Goal: Information Seeking & Learning: Learn about a topic

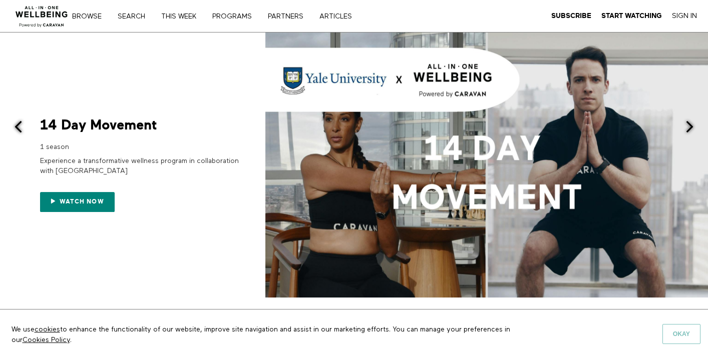
click at [692, 330] on button "Okay" at bounding box center [681, 334] width 38 height 20
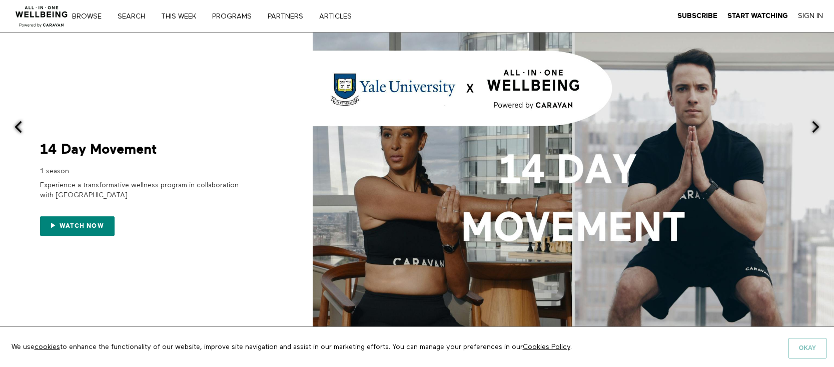
click at [813, 346] on button "Okay" at bounding box center [808, 348] width 38 height 20
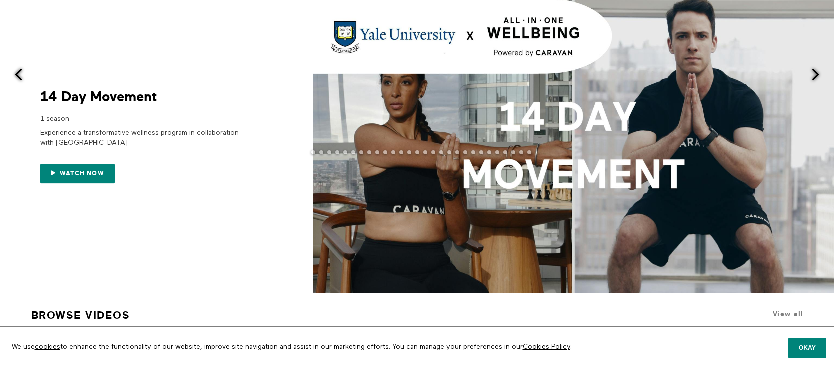
scroll to position [57, 0]
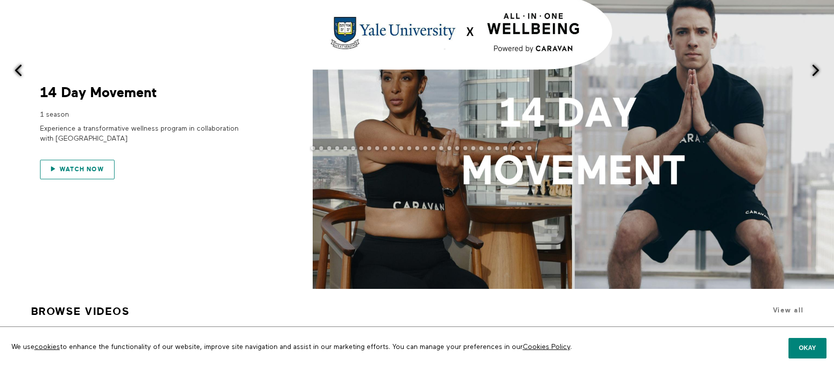
click at [91, 171] on span "Watch now" at bounding box center [82, 169] width 45 height 7
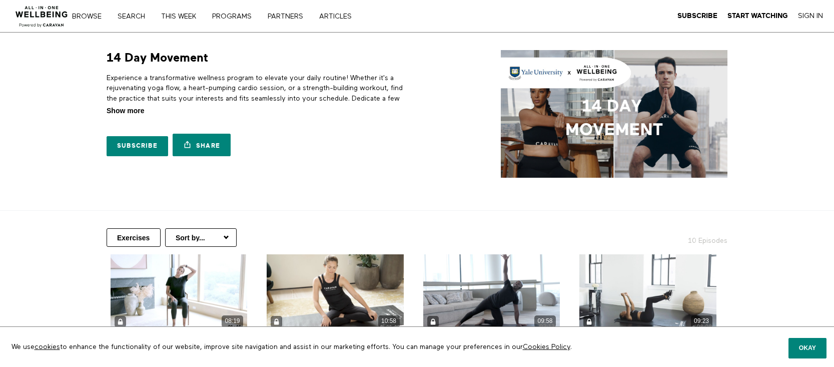
click at [121, 110] on span "Show more" at bounding box center [126, 111] width 38 height 11
click at [0, 0] on input "Show more Show less" at bounding box center [0, 0] width 0 height 0
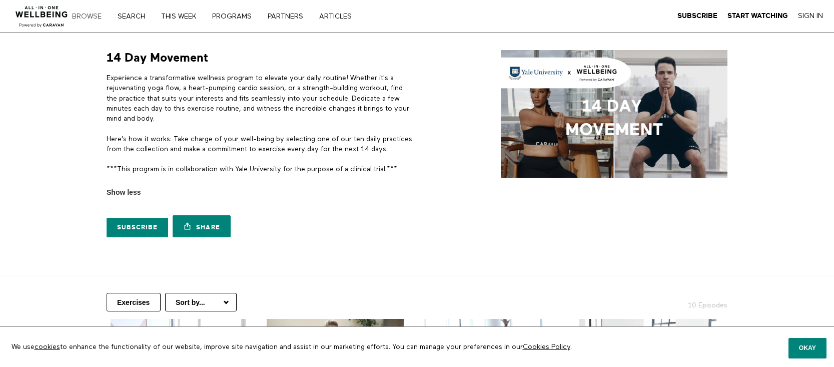
click at [101, 18] on link "Browse" at bounding box center [91, 16] width 44 height 7
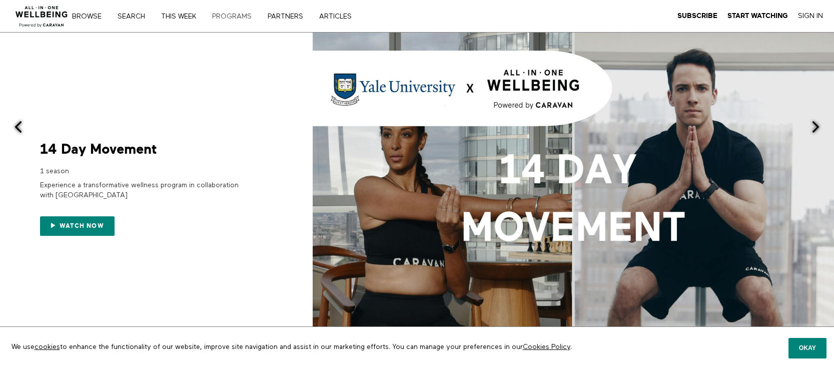
click at [243, 15] on link "PROGRAMS" at bounding box center [236, 16] width 54 height 7
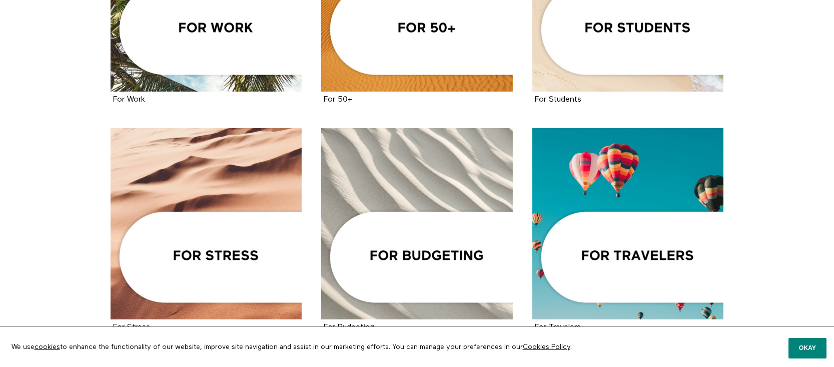
scroll to position [556, 0]
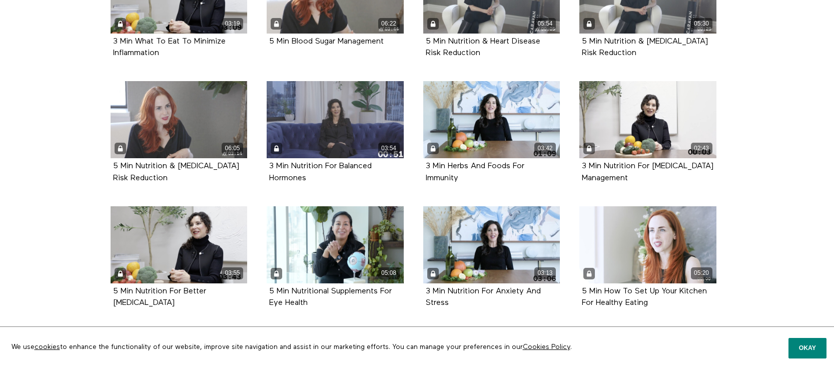
scroll to position [548, 0]
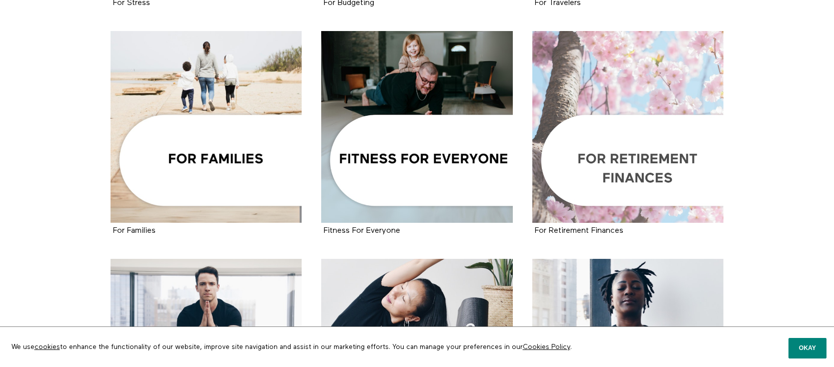
scroll to position [905, 0]
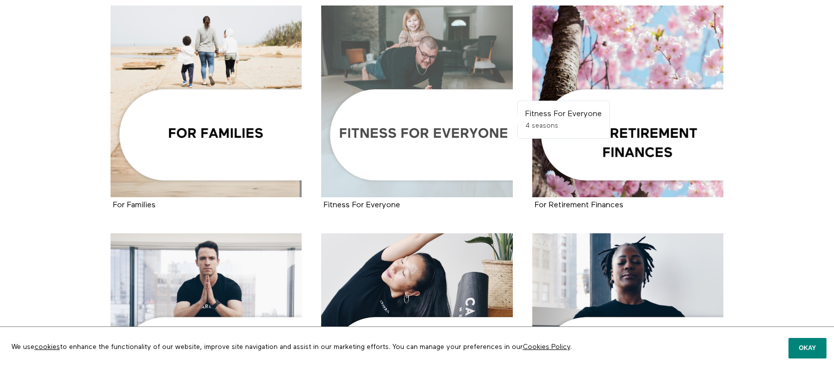
click at [404, 135] on div at bounding box center [417, 102] width 192 height 192
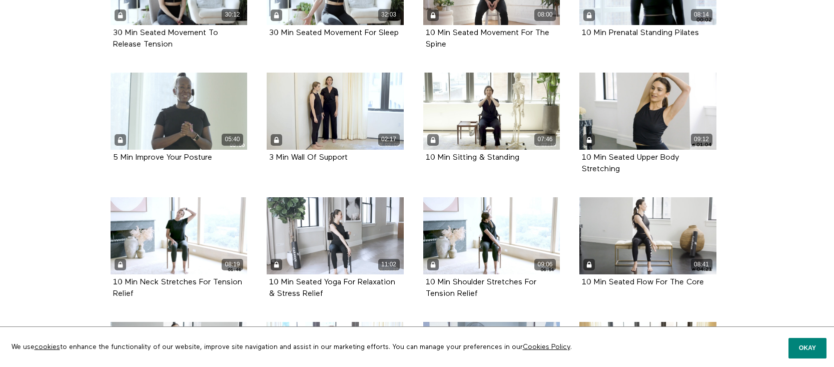
scroll to position [198, 0]
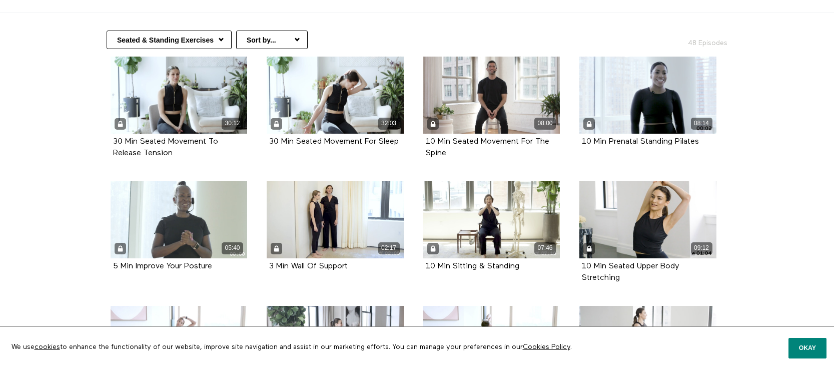
click at [214, 37] on select "Seated & Standing Exercises Beginner Fitness High-Intensity Fitness Fitness Tec…" at bounding box center [169, 40] width 125 height 19
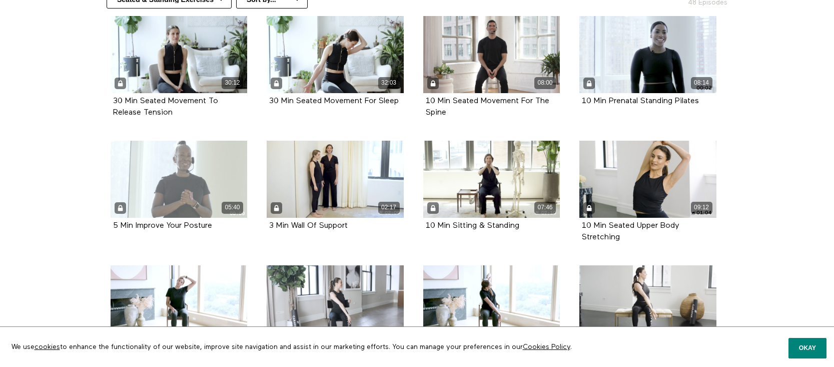
scroll to position [139, 0]
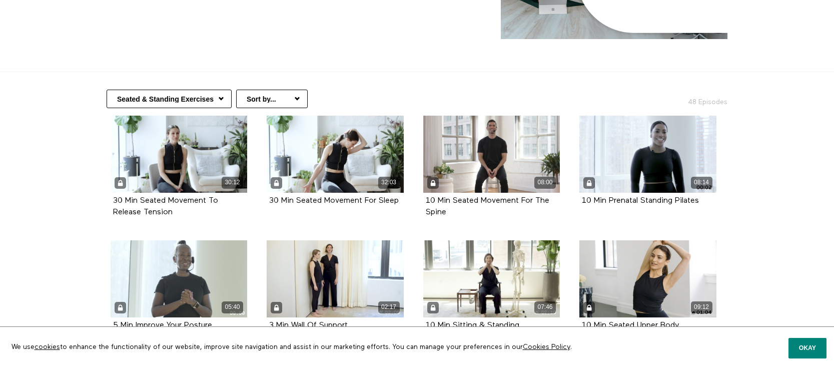
click at [225, 93] on select "Seated & Standing Exercises Beginner Fitness High-Intensity Fitness Fitness Tec…" at bounding box center [169, 99] width 125 height 19
select select "https://app.allinonewellbeing.com/fitness-for-everyone/season:3"
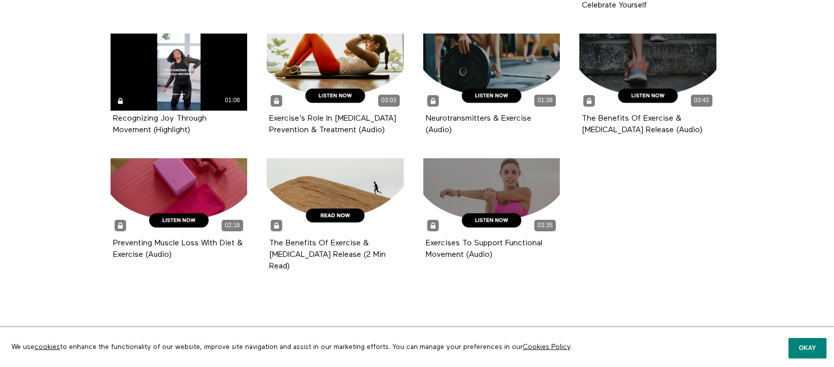
scroll to position [1534, 0]
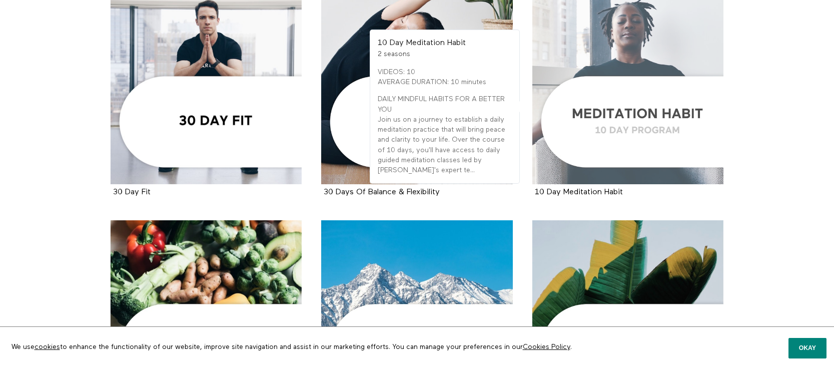
scroll to position [1159, 0]
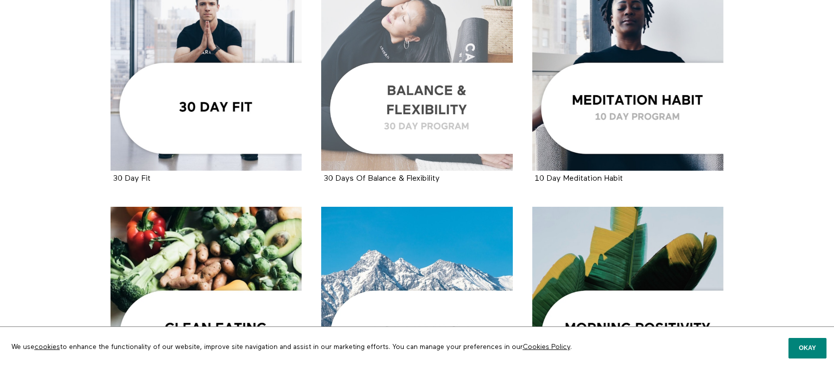
click at [471, 118] on div at bounding box center [417, 75] width 192 height 192
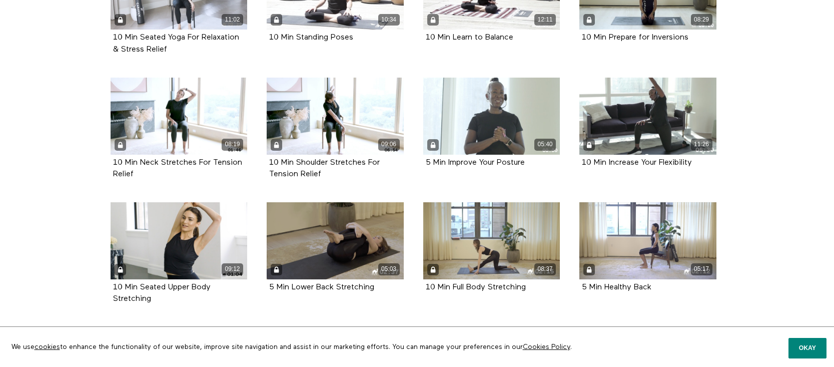
scroll to position [680, 0]
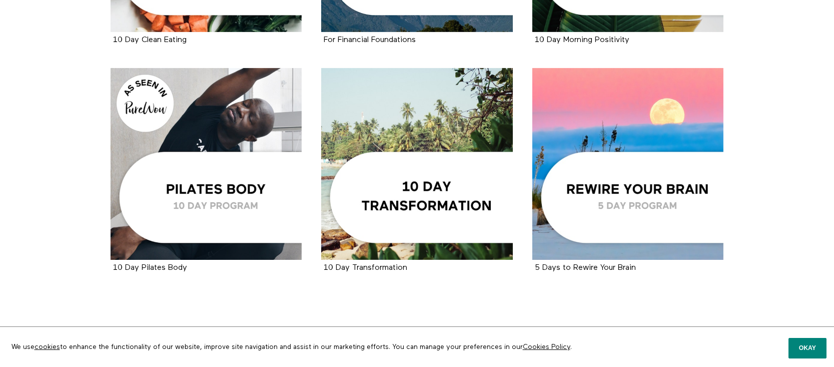
scroll to position [1530, 0]
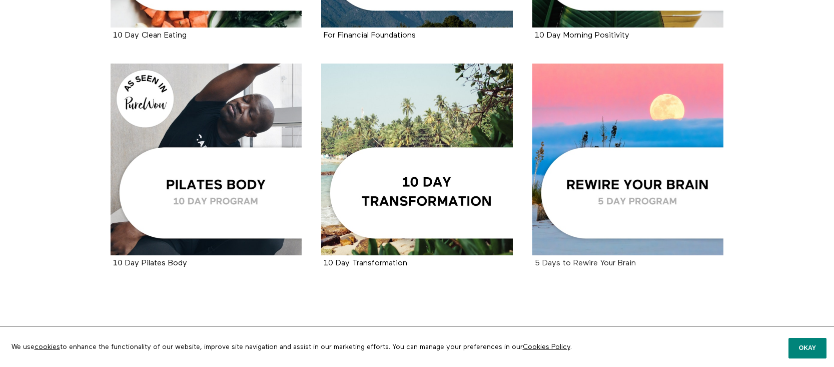
click at [579, 262] on strong "5 Days to Rewire Your Brain" at bounding box center [585, 263] width 101 height 8
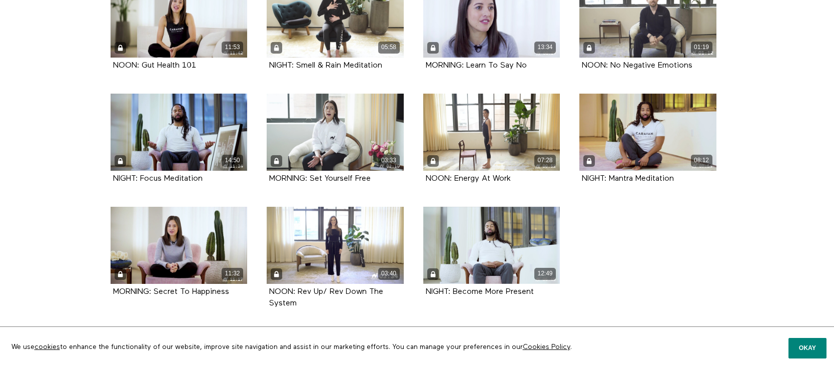
scroll to position [419, 0]
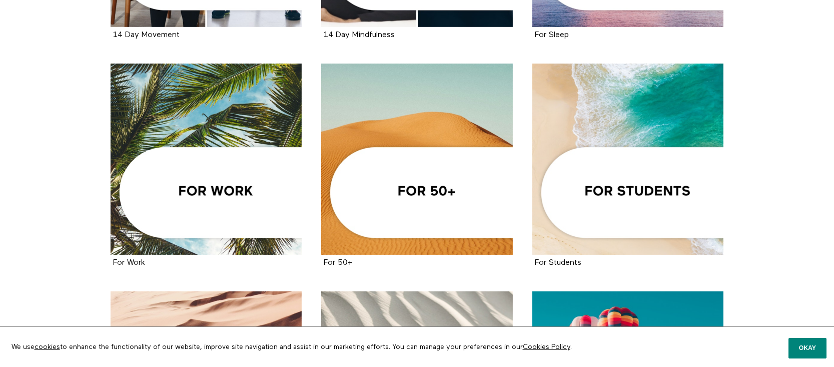
scroll to position [347, 0]
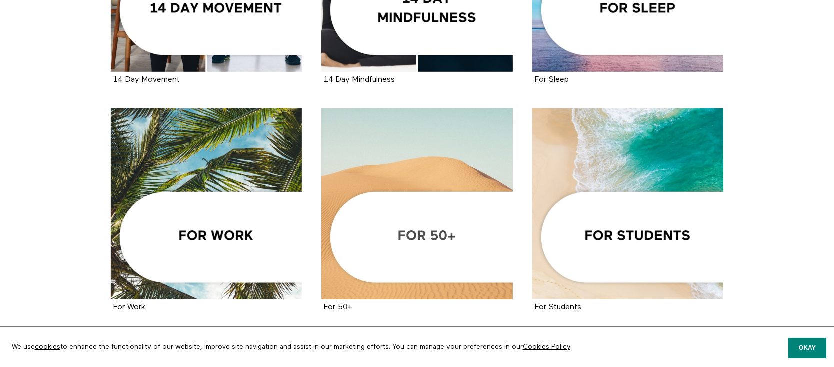
click at [443, 237] on div at bounding box center [417, 204] width 192 height 192
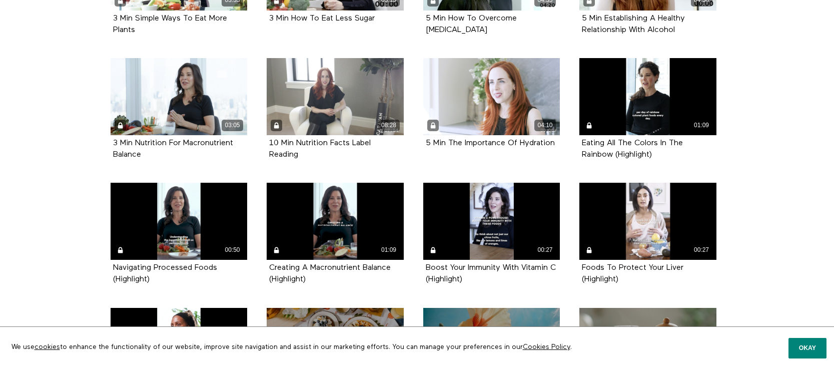
scroll to position [1162, 0]
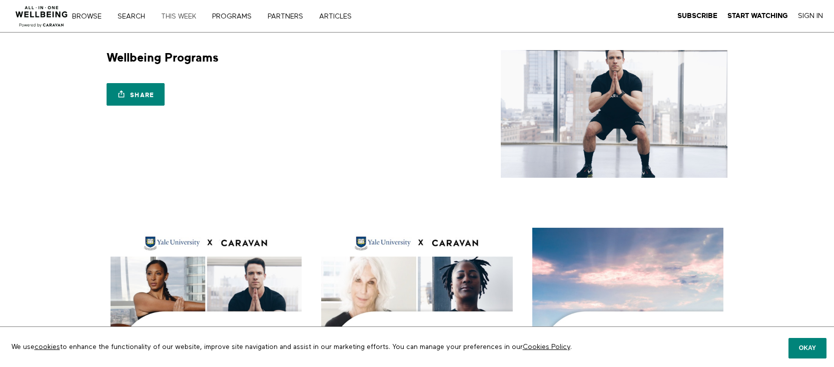
click at [178, 13] on link "THIS WEEK" at bounding box center [182, 16] width 49 height 7
click at [176, 20] on nav "Browse Search THIS WEEK PROGRAMS PARTNERS ARTICLES Subscribe Start Watching Sig…" at bounding box center [225, 16] width 293 height 10
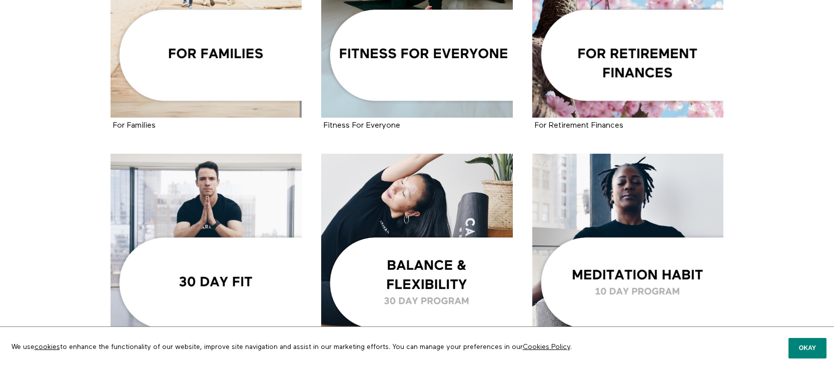
scroll to position [990, 0]
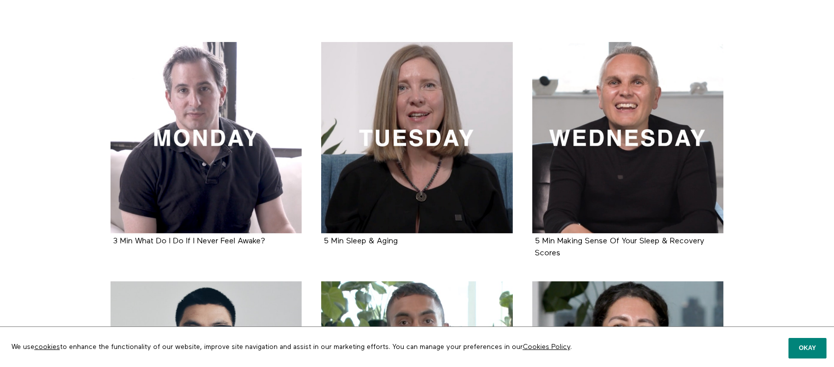
scroll to position [191, 0]
